Goal: Task Accomplishment & Management: Use online tool/utility

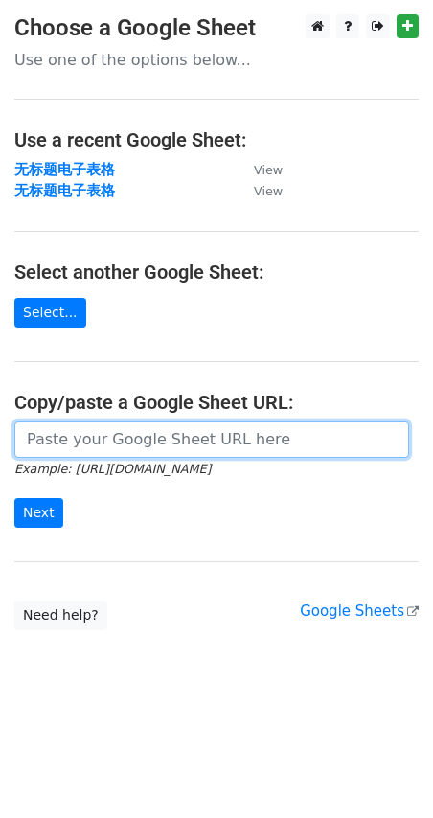
click at [91, 446] on input "url" at bounding box center [211, 439] width 395 height 36
paste input "[URL][DOMAIN_NAME]"
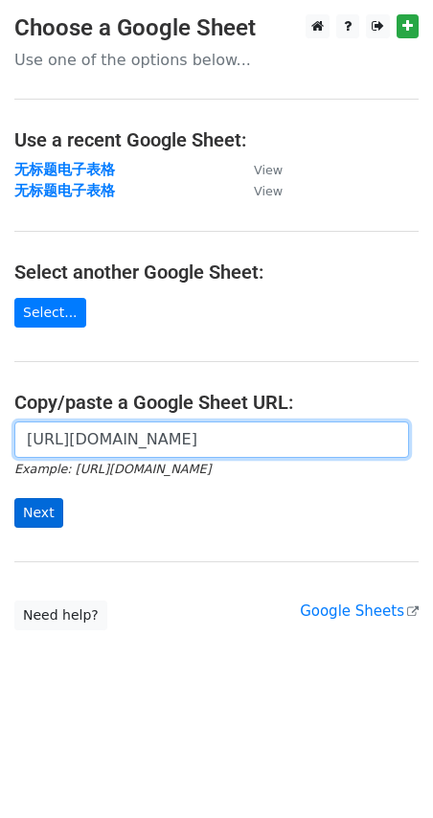
type input "[URL][DOMAIN_NAME]"
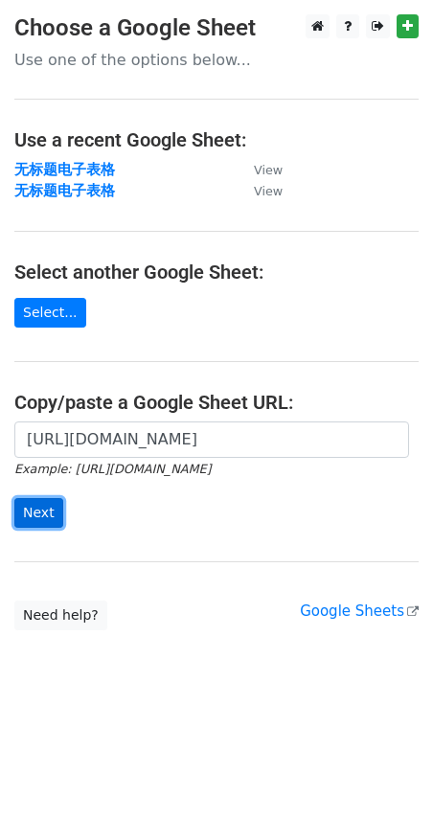
scroll to position [0, 0]
click at [52, 503] on input "Next" at bounding box center [38, 513] width 49 height 30
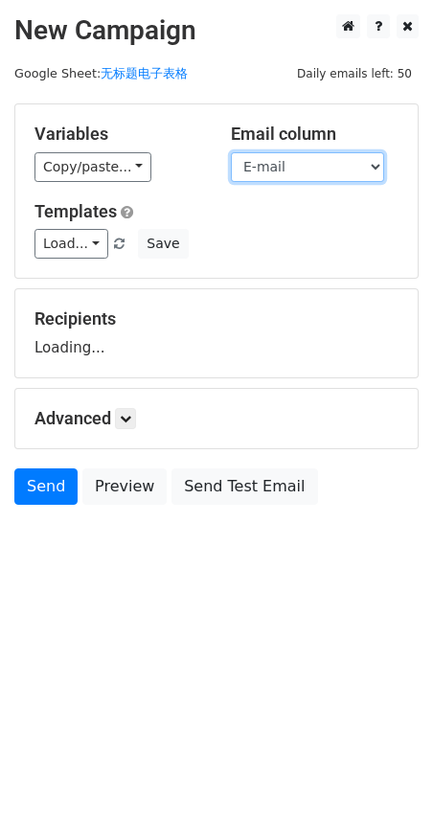
click at [356, 172] on select "Name E-mail" at bounding box center [307, 167] width 153 height 30
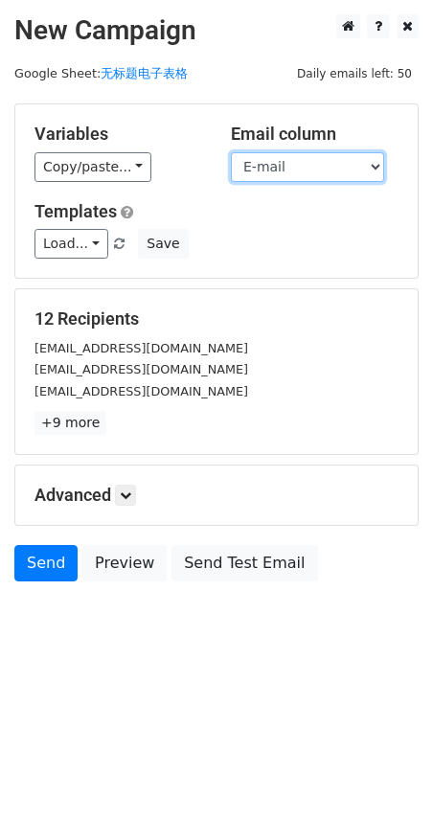
click at [335, 173] on select "Name E-mail" at bounding box center [307, 167] width 153 height 30
click at [231, 152] on select "Name E-mail" at bounding box center [307, 167] width 153 height 30
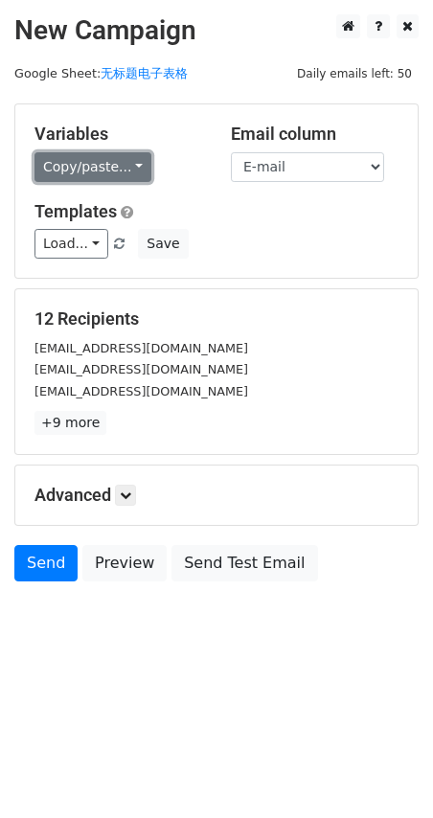
click at [110, 164] on link "Copy/paste..." at bounding box center [92, 167] width 117 height 30
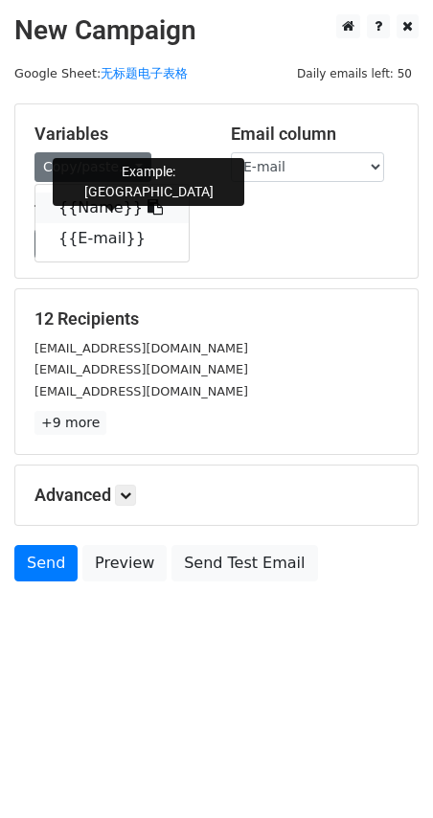
click at [110, 205] on link "{{Name}}" at bounding box center [111, 208] width 153 height 31
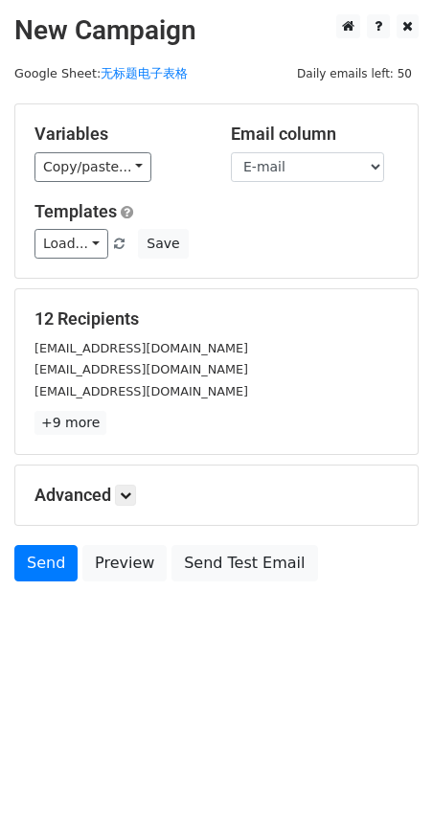
click at [117, 499] on h5 "Advanced" at bounding box center [216, 495] width 364 height 21
click at [125, 493] on icon at bounding box center [125, 494] width 11 height 11
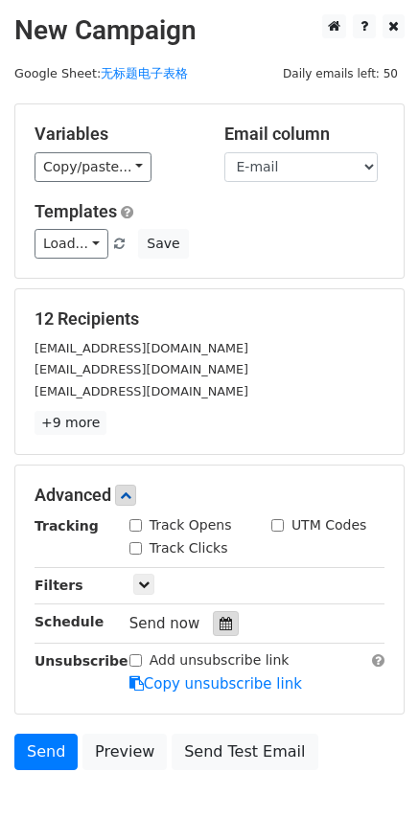
click at [229, 615] on div at bounding box center [226, 623] width 26 height 25
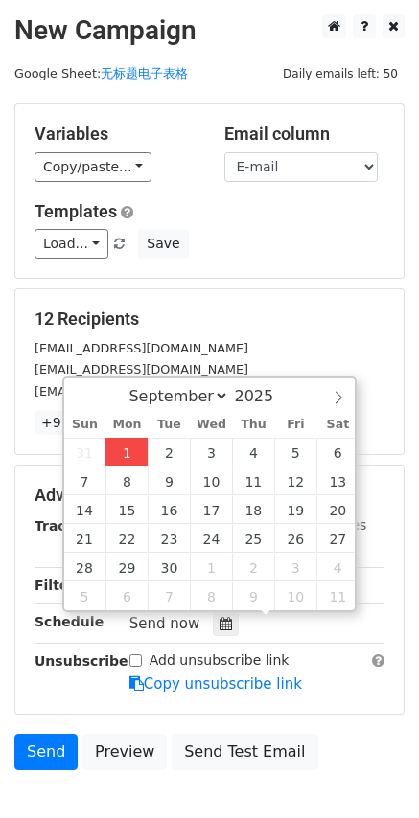
type input "2025-09-01 18:02"
type input "06"
type input "02"
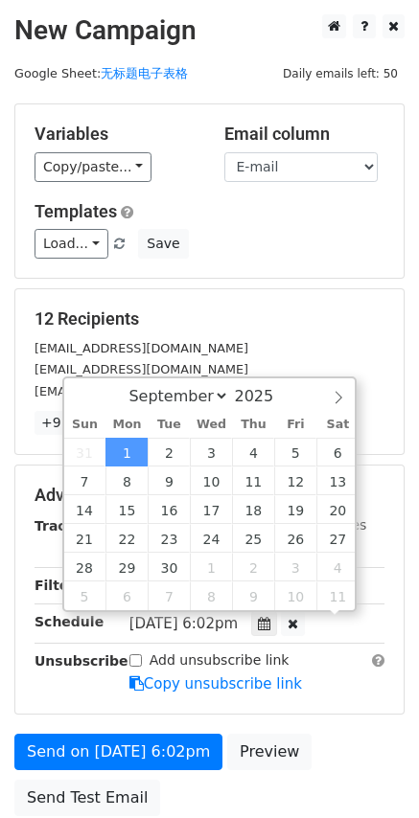
scroll to position [1, 0]
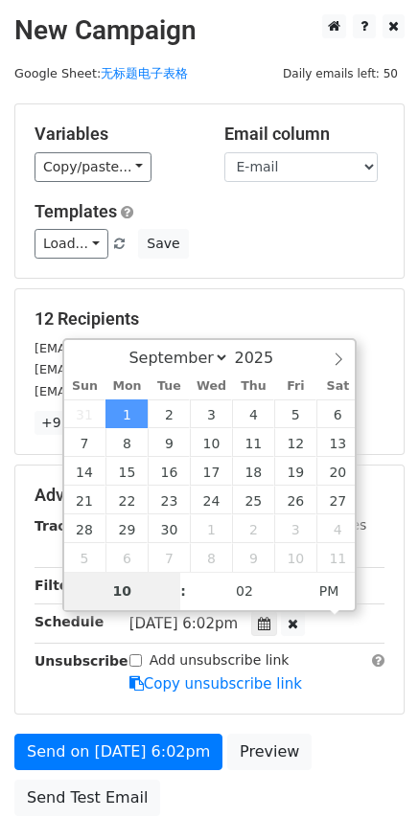
type input "10"
type input "2025-09-01 22:02"
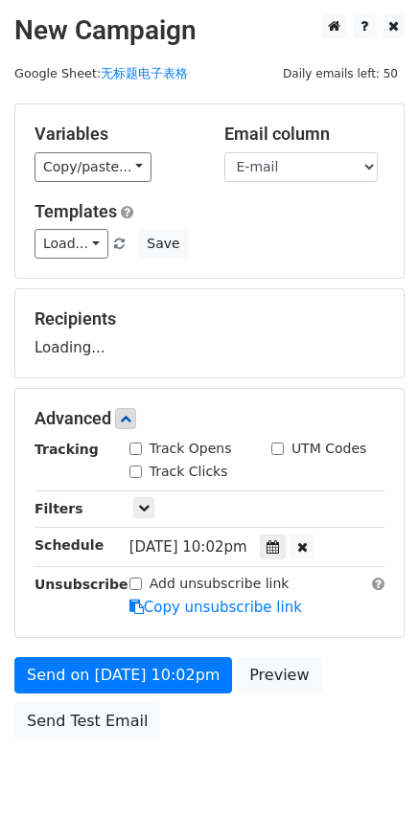
click at [75, 747] on div "Send on Sep 1 at 10:02pm Preview Send Test Email" at bounding box center [209, 703] width 419 height 92
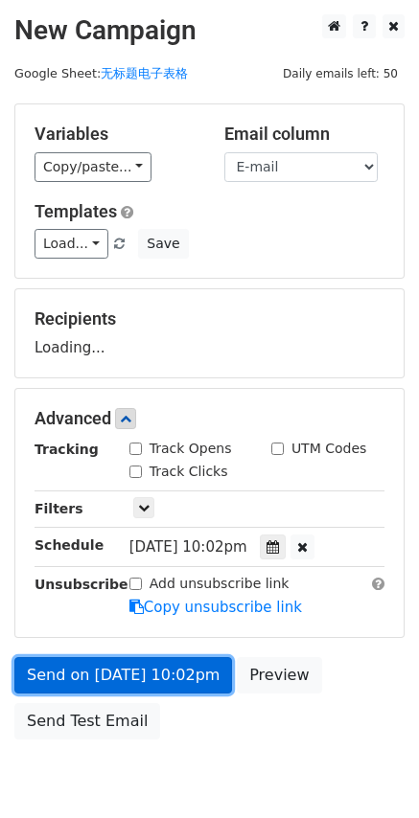
click at [66, 681] on link "Send on Sep 1 at 10:02pm" at bounding box center [122, 675] width 217 height 36
